Goal: Task Accomplishment & Management: Use online tool/utility

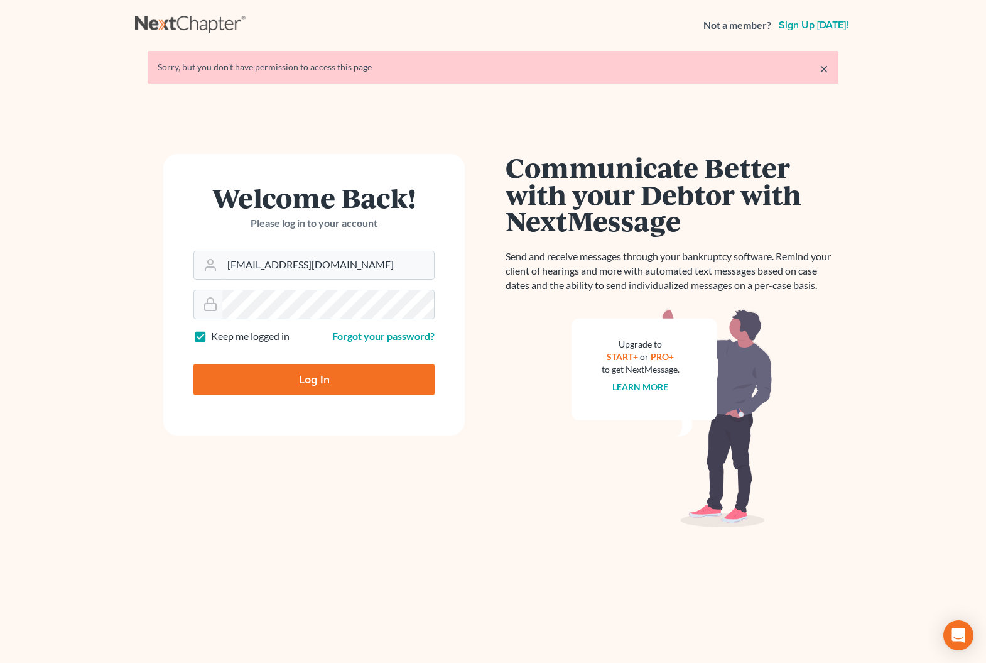
click at [312, 380] on input "Log In" at bounding box center [313, 379] width 241 height 31
type input "Thinking..."
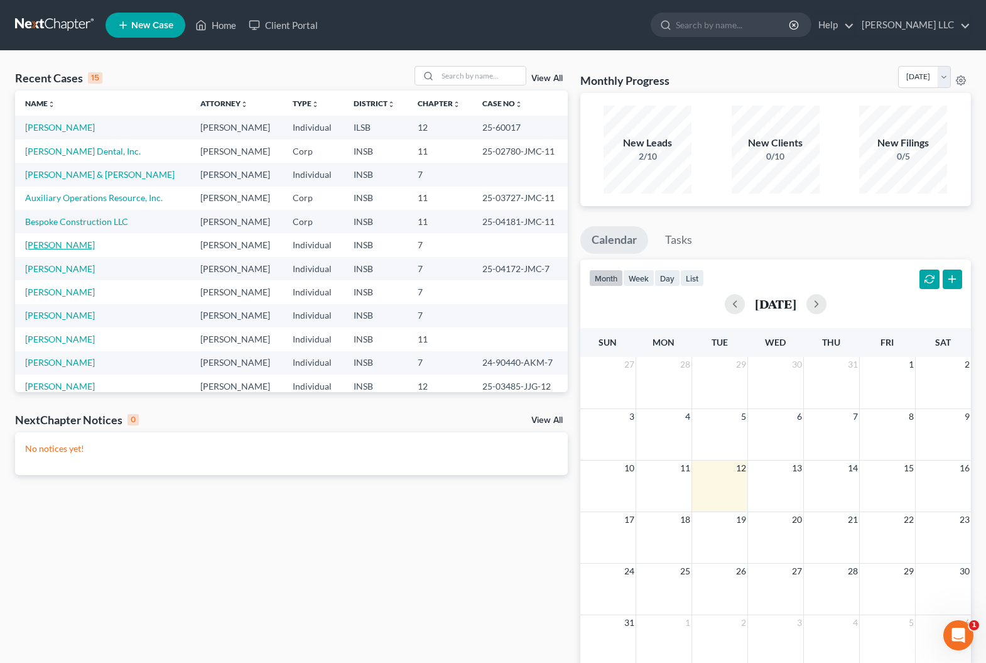
click at [63, 244] on link "[PERSON_NAME]" at bounding box center [60, 244] width 70 height 11
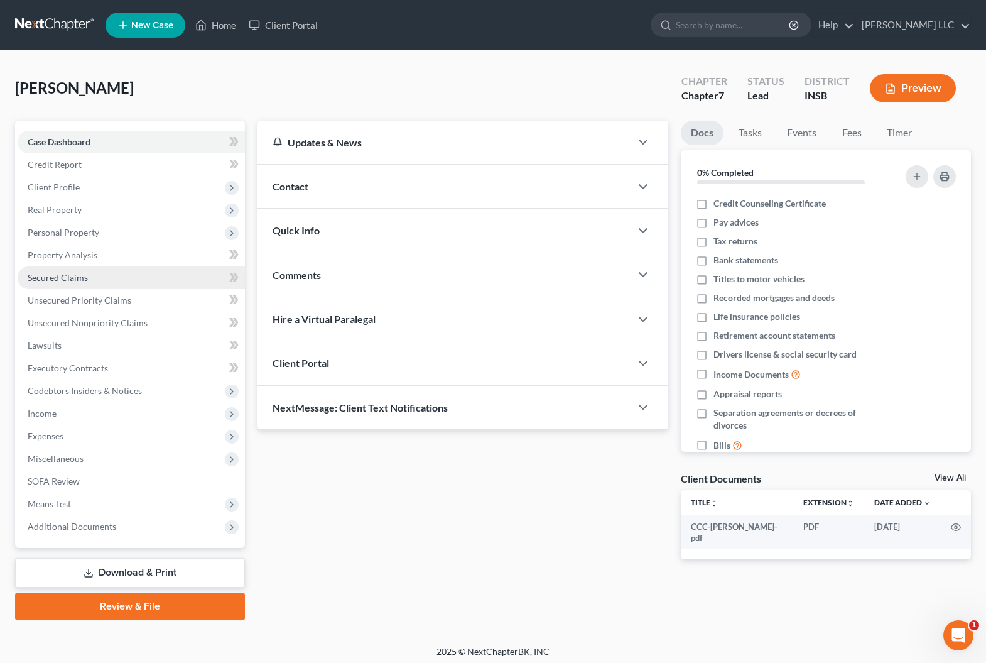
click at [85, 276] on span "Secured Claims" at bounding box center [58, 277] width 60 height 11
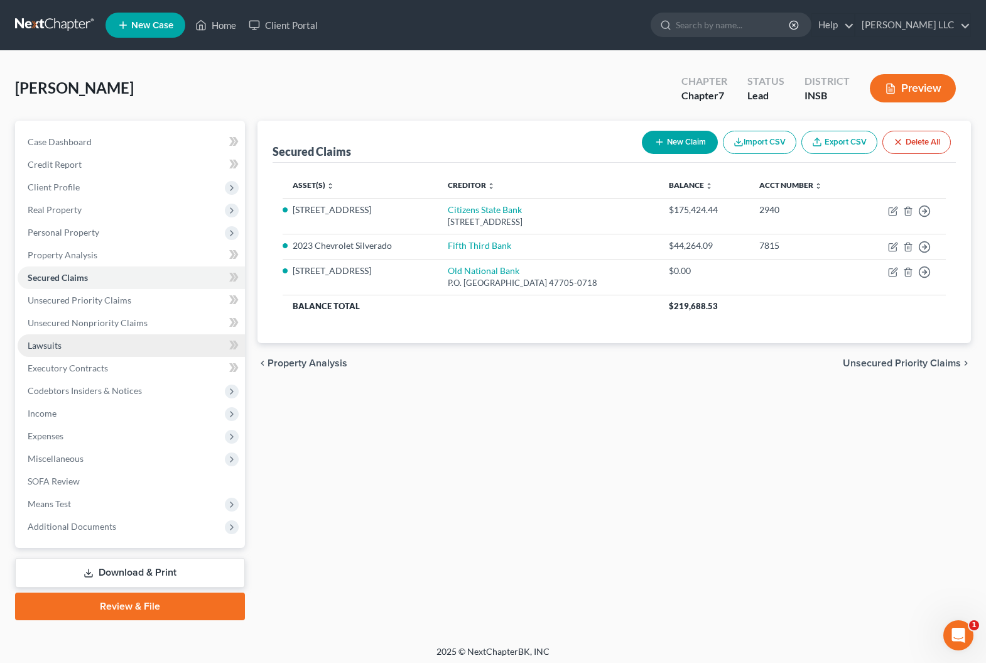
click at [41, 345] on span "Lawsuits" at bounding box center [45, 345] width 34 height 11
